Goal: Navigation & Orientation: Find specific page/section

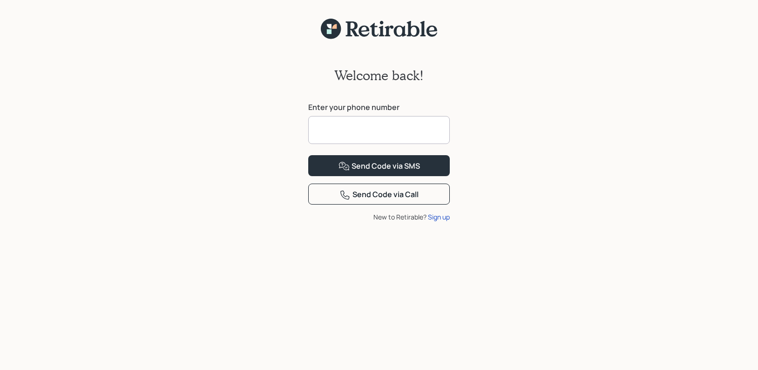
click at [328, 129] on input at bounding box center [379, 130] width 142 height 28
type input "**********"
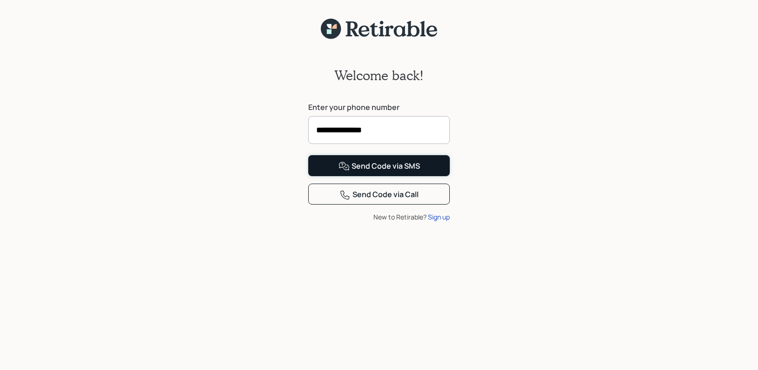
click at [332, 176] on button "Send Code via SMS" at bounding box center [379, 165] width 142 height 21
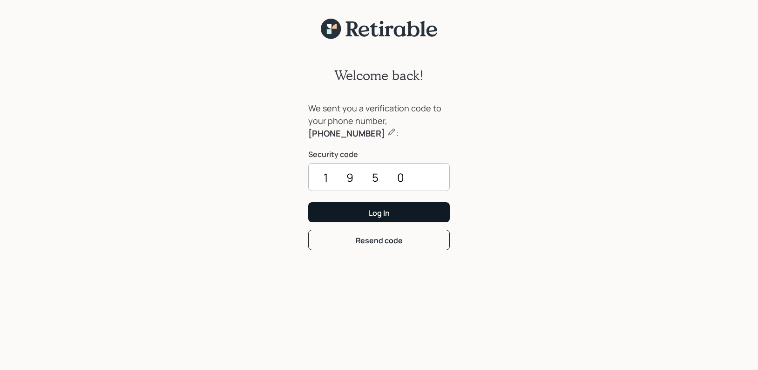
type input "1950"
click at [379, 216] on div "Log In" at bounding box center [379, 213] width 21 height 10
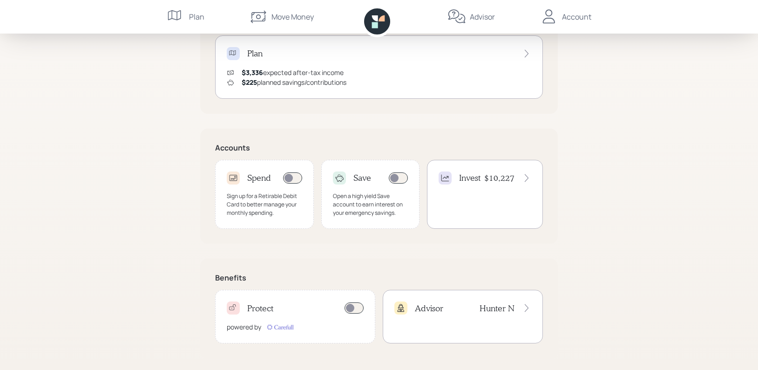
scroll to position [208, 0]
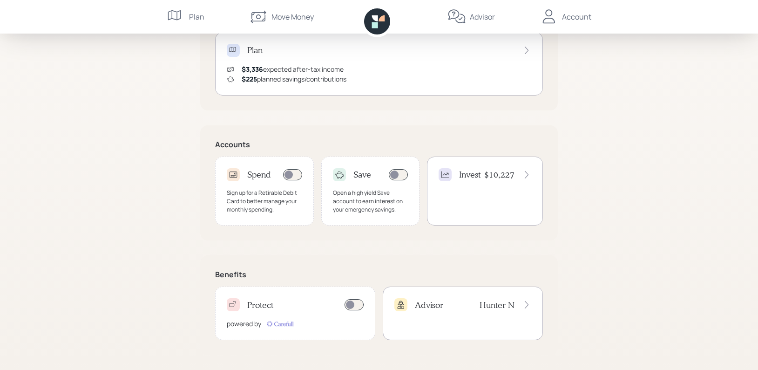
click at [555, 15] on icon at bounding box center [549, 16] width 19 height 19
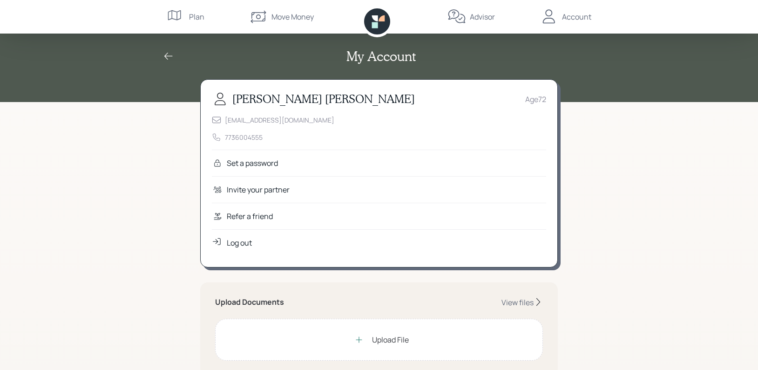
click at [275, 161] on div "Set a password" at bounding box center [252, 162] width 51 height 11
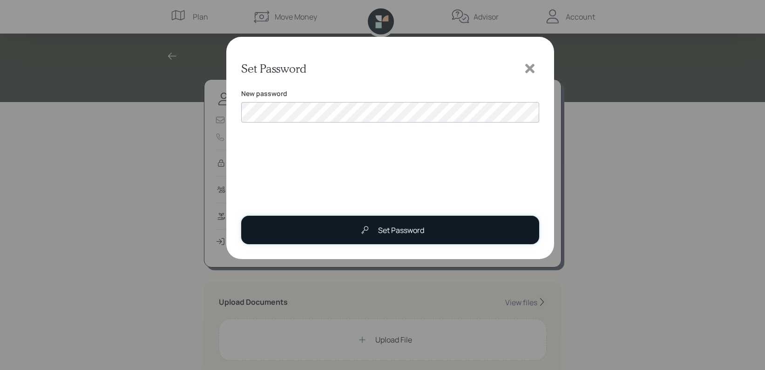
click at [388, 228] on div "Set Password" at bounding box center [401, 229] width 46 height 11
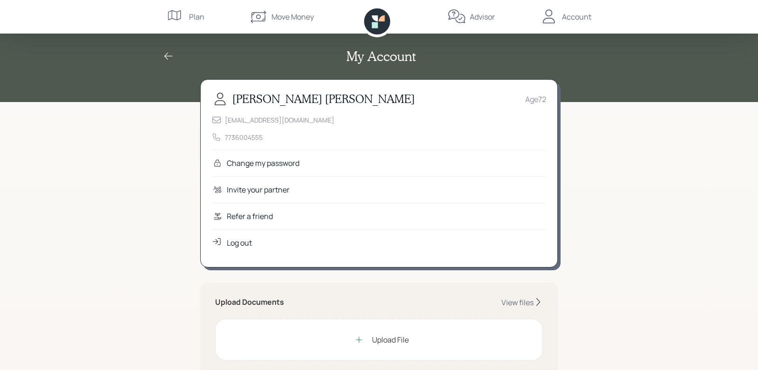
click at [385, 343] on div "Upload File" at bounding box center [390, 339] width 37 height 11
click at [480, 14] on div "Advisor" at bounding box center [482, 16] width 25 height 11
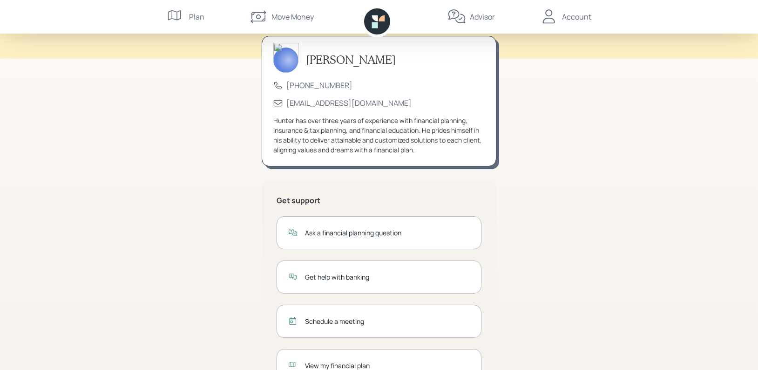
scroll to position [85, 0]
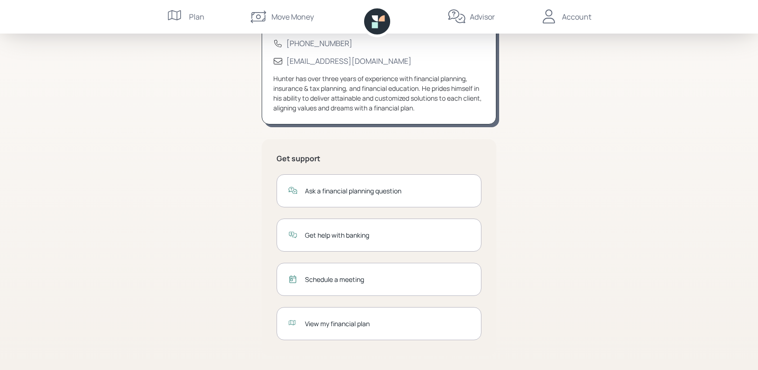
click at [357, 324] on div "View my financial plan" at bounding box center [387, 324] width 165 height 10
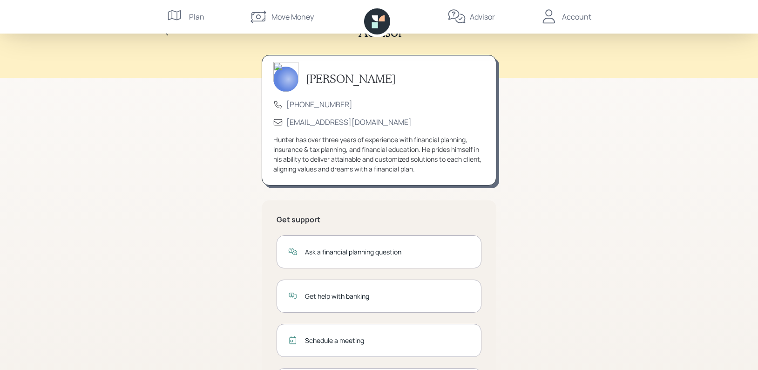
scroll to position [0, 0]
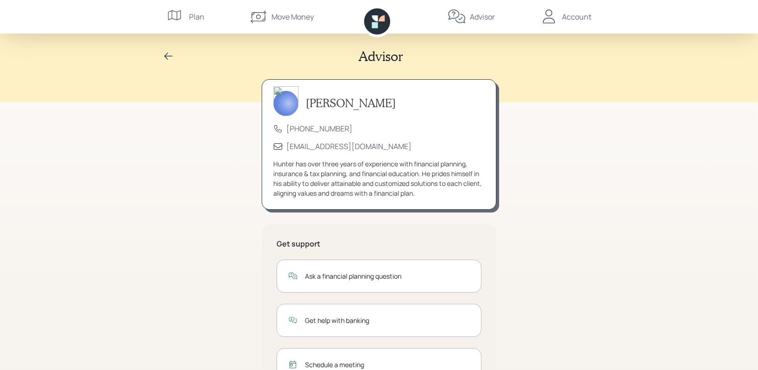
click at [556, 17] on icon at bounding box center [549, 16] width 19 height 19
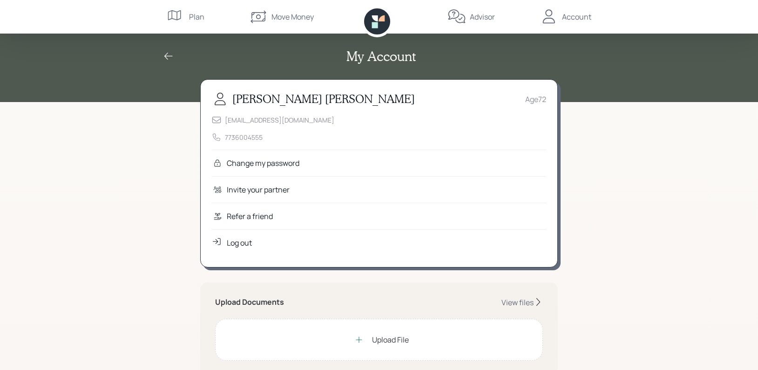
click at [466, 15] on div "Advisor" at bounding box center [470, 17] width 47 height 34
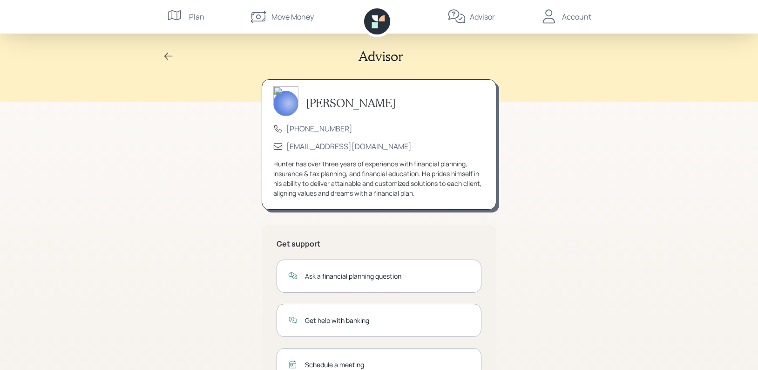
click at [272, 16] on div "Move Money" at bounding box center [292, 16] width 42 height 11
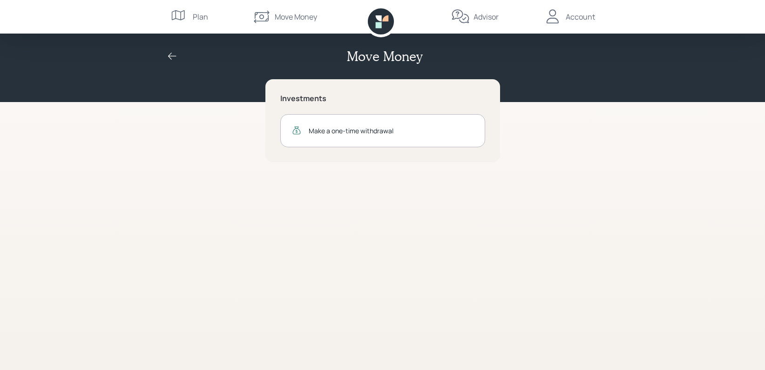
click at [184, 15] on icon at bounding box center [179, 16] width 19 height 19
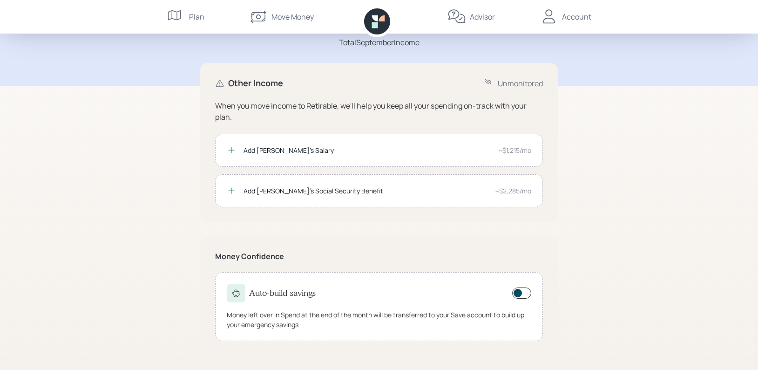
scroll to position [63, 0]
click at [316, 293] on h4 "Auto-build savings" at bounding box center [282, 292] width 67 height 10
click at [316, 294] on h4 "Auto-build savings" at bounding box center [282, 292] width 67 height 10
click at [374, 289] on div "Auto-build savings" at bounding box center [379, 292] width 305 height 19
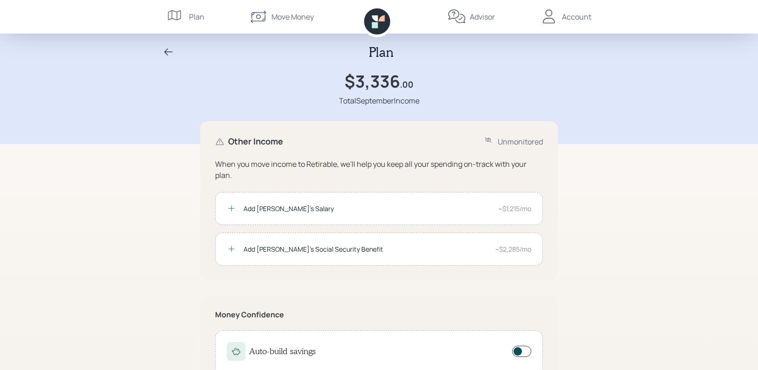
scroll to position [0, 0]
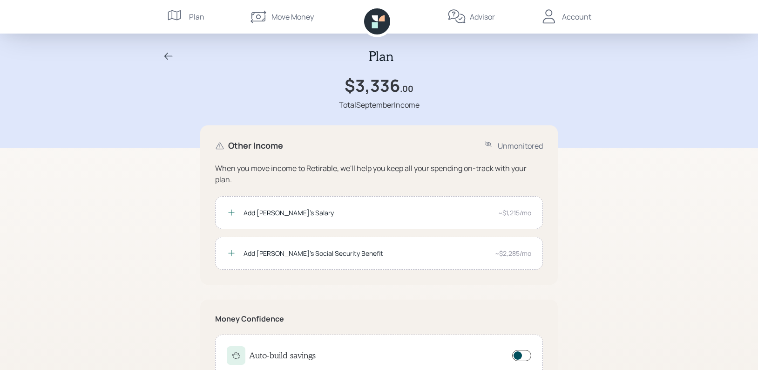
click at [378, 22] on icon at bounding box center [377, 21] width 26 height 26
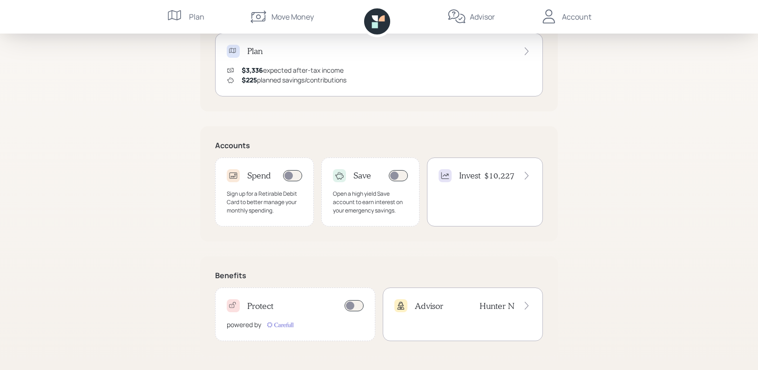
scroll to position [208, 0]
click at [527, 173] on icon at bounding box center [526, 174] width 9 height 9
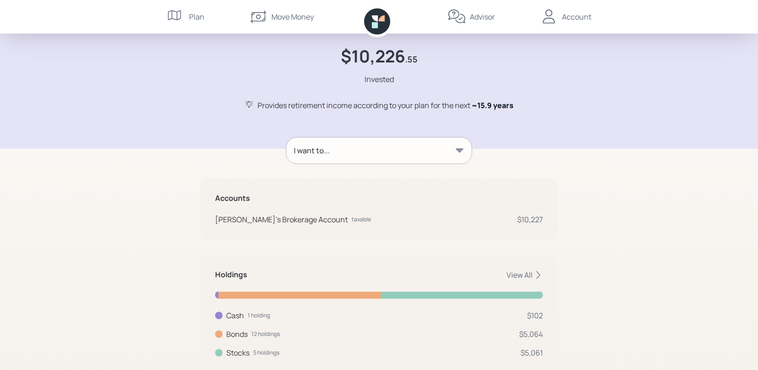
scroll to position [62, 0]
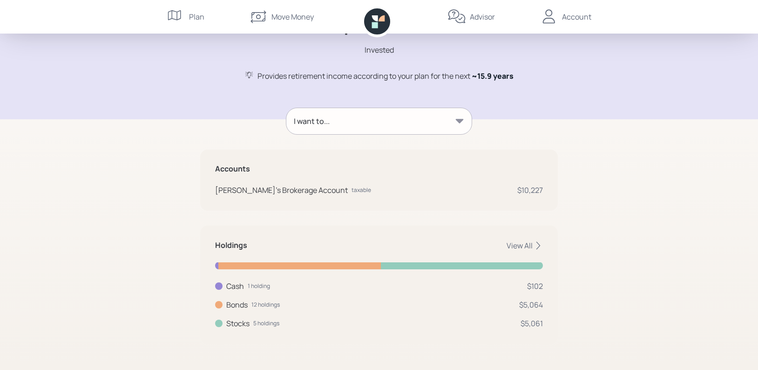
click at [538, 244] on icon at bounding box center [538, 245] width 9 height 9
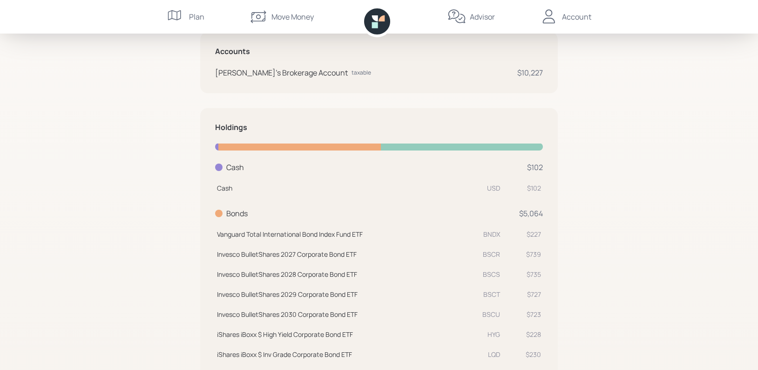
scroll to position [0, 0]
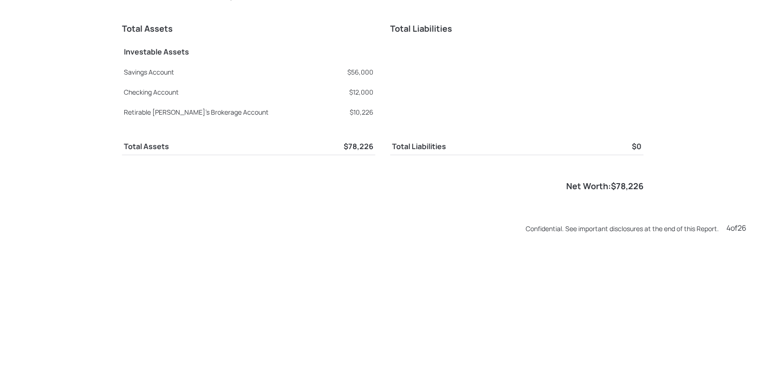
scroll to position [1479, 0]
